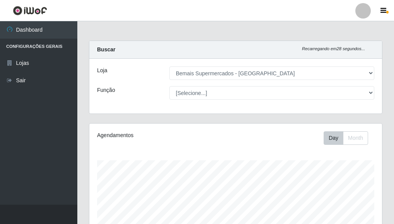
select select "249"
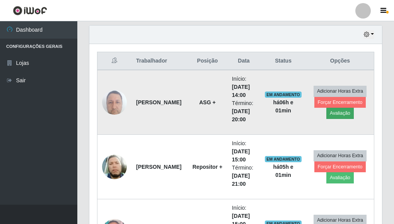
scroll to position [271, 0]
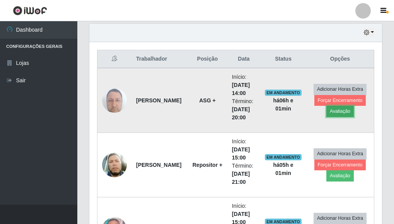
click at [337, 111] on button "Avaliação" at bounding box center [340, 111] width 27 height 11
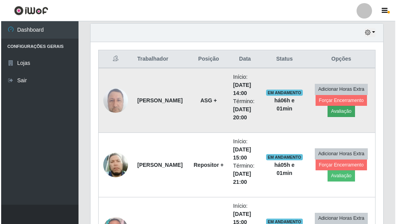
scroll to position [161, 288]
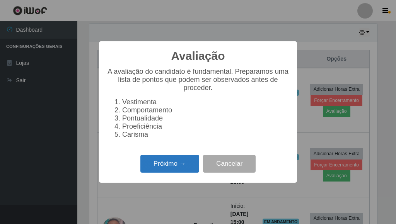
click at [178, 164] on button "Próximo →" at bounding box center [169, 164] width 59 height 18
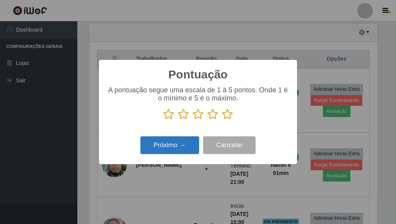
scroll to position [386813, 386685]
click at [226, 118] on icon at bounding box center [227, 115] width 11 height 12
click at [222, 120] on input "radio" at bounding box center [222, 120] width 0 height 0
click at [181, 147] on button "Próximo →" at bounding box center [169, 146] width 59 height 18
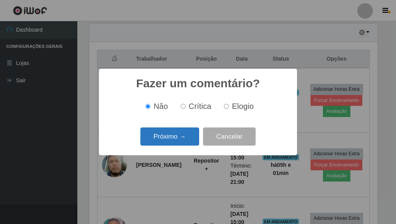
click at [183, 145] on button "Próximo →" at bounding box center [169, 137] width 59 height 18
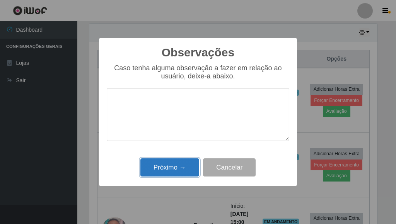
click at [184, 177] on button "Próximo →" at bounding box center [169, 168] width 59 height 18
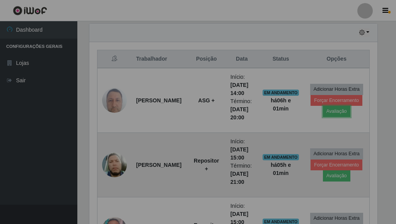
scroll to position [161, 293]
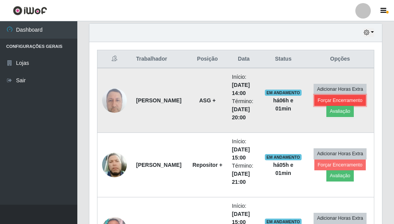
click at [331, 99] on button "Forçar Encerramento" at bounding box center [341, 100] width 52 height 11
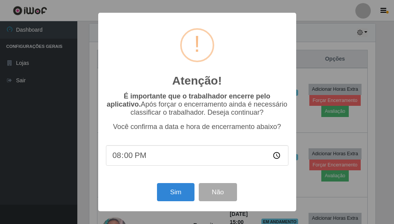
scroll to position [161, 288]
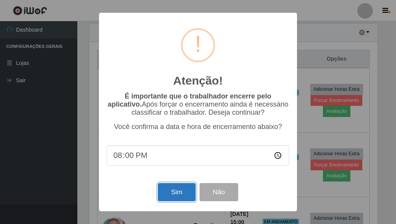
click at [179, 197] on button "Sim" at bounding box center [177, 192] width 38 height 18
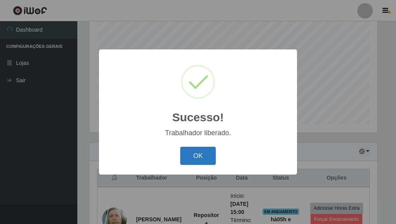
click at [208, 152] on button "OK" at bounding box center [198, 156] width 36 height 18
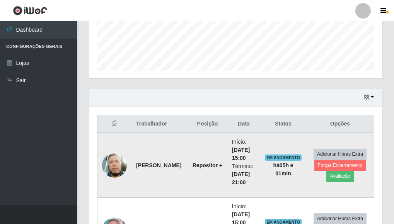
scroll to position [268, 0]
